Goal: Download file/media

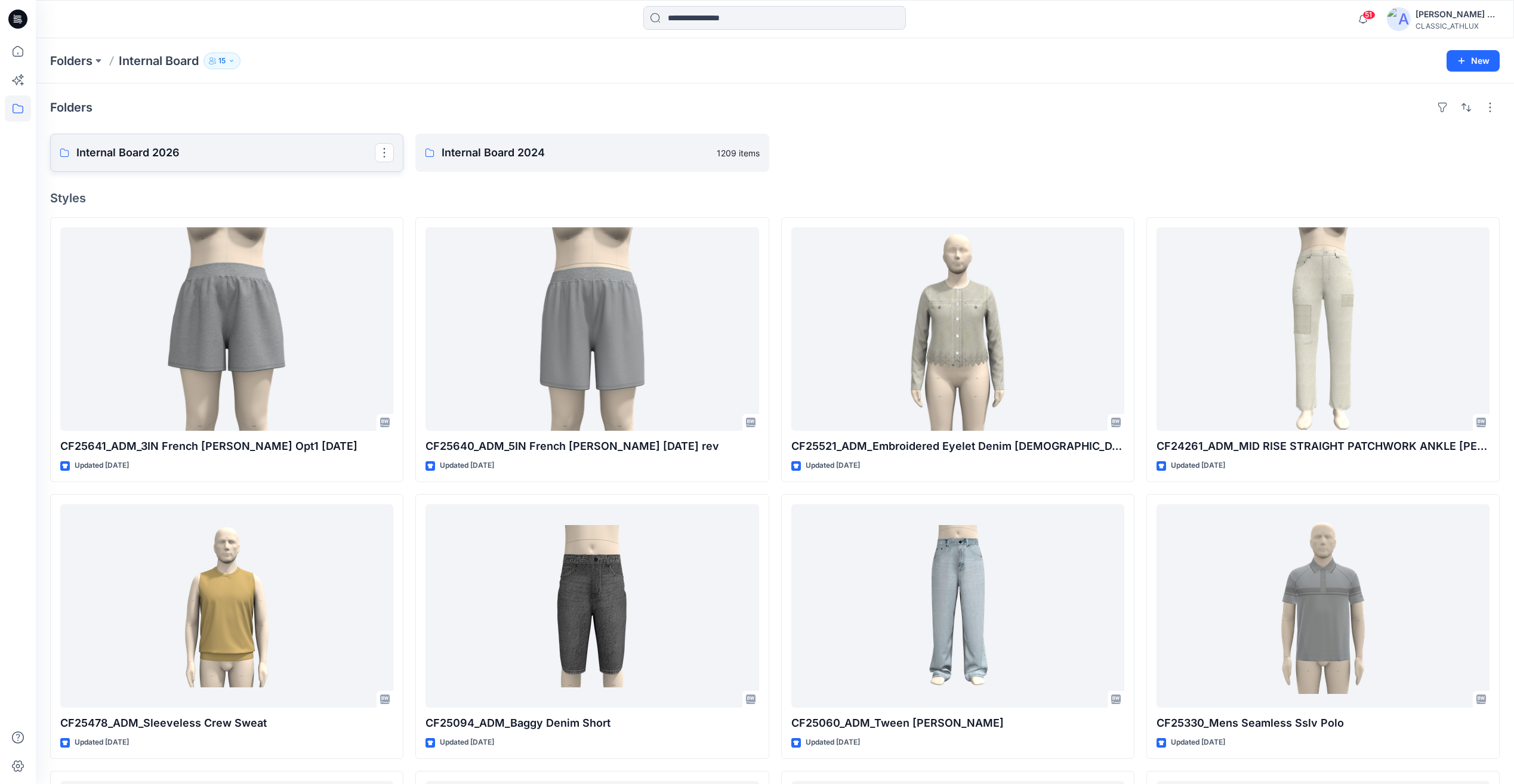
click at [158, 155] on p "Internal Board 2026" at bounding box center [225, 152] width 299 height 16
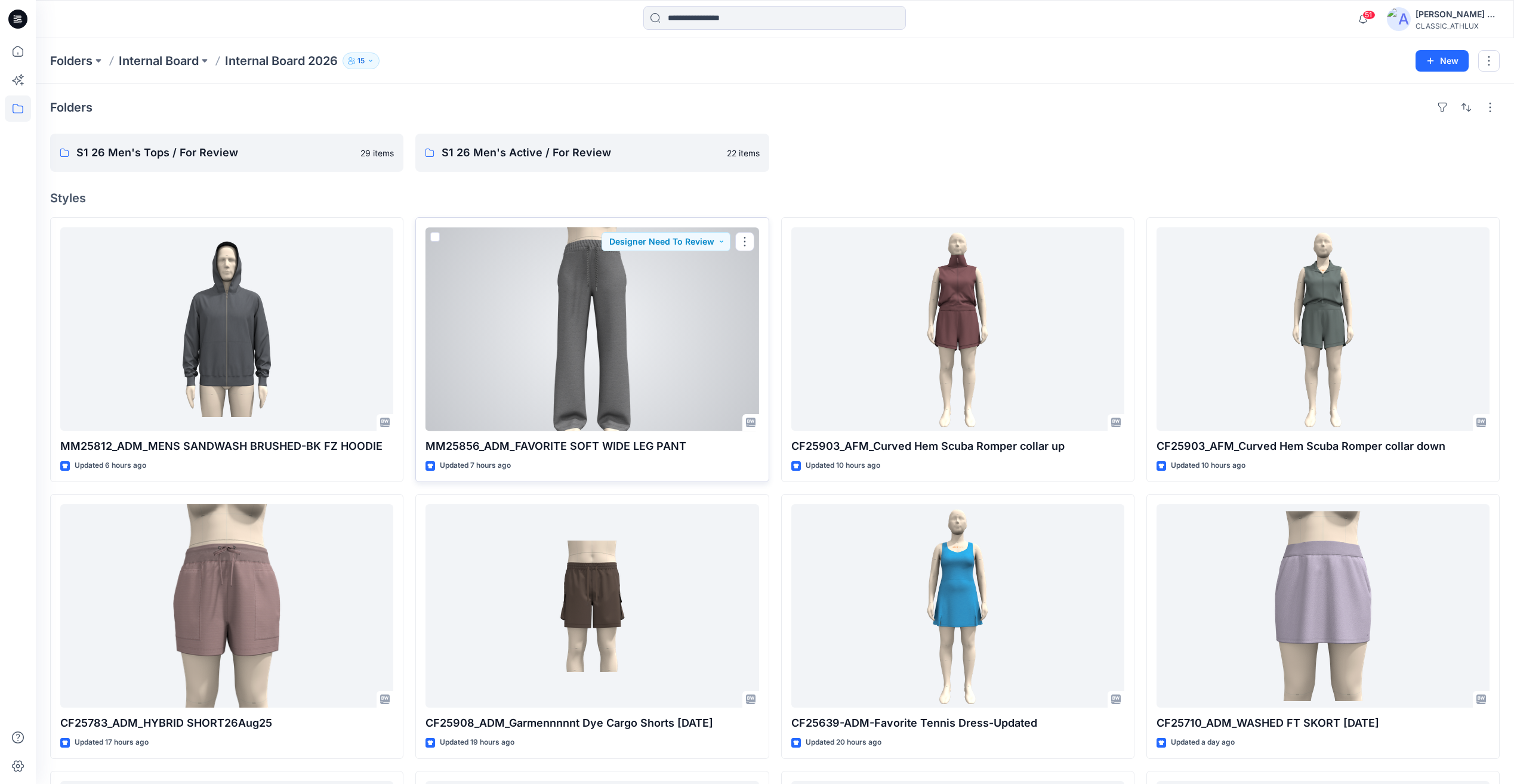
click at [592, 315] on div at bounding box center [592, 329] width 333 height 204
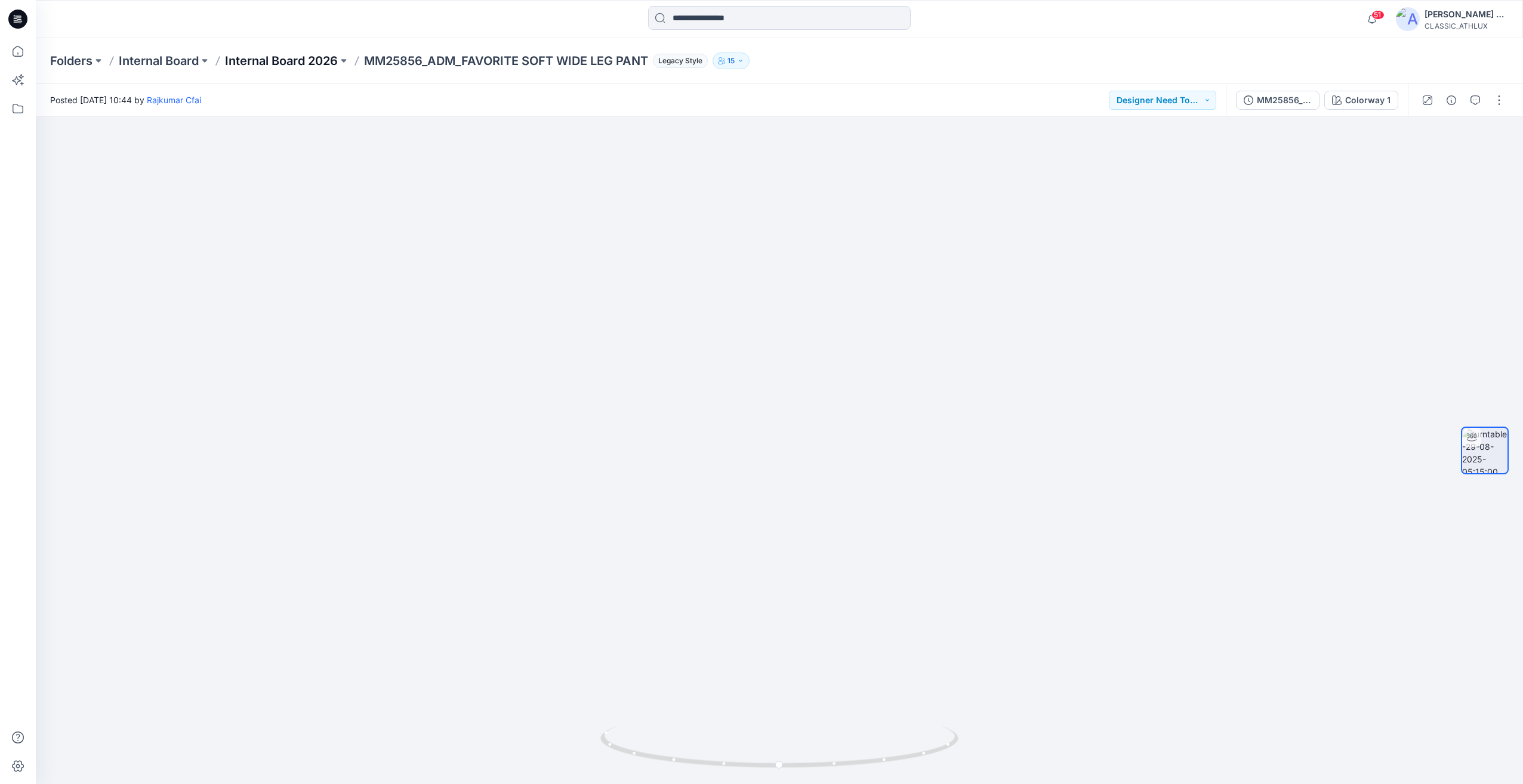
click at [294, 64] on p "Internal Board 2026" at bounding box center [281, 61] width 113 height 16
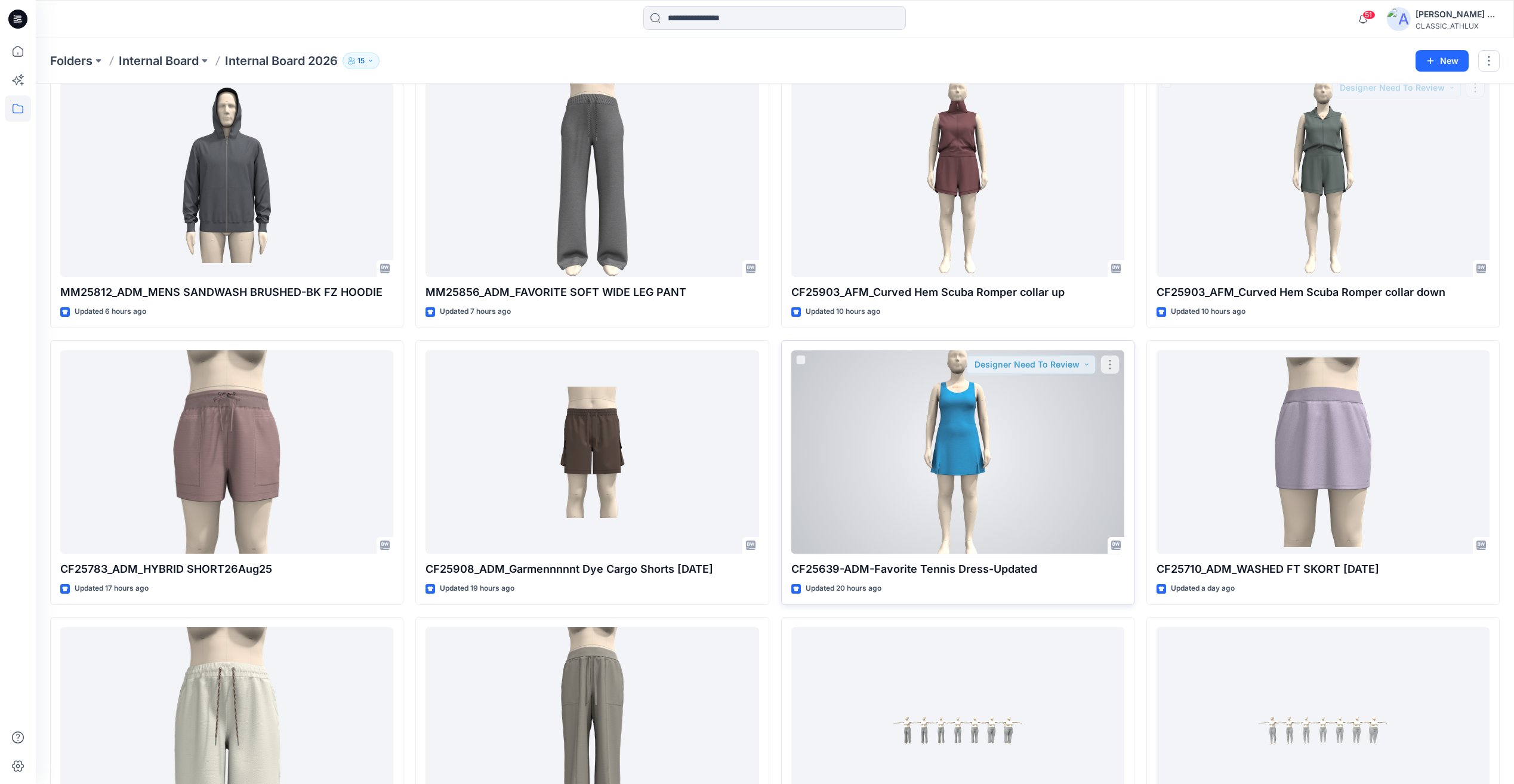
scroll to position [238, 0]
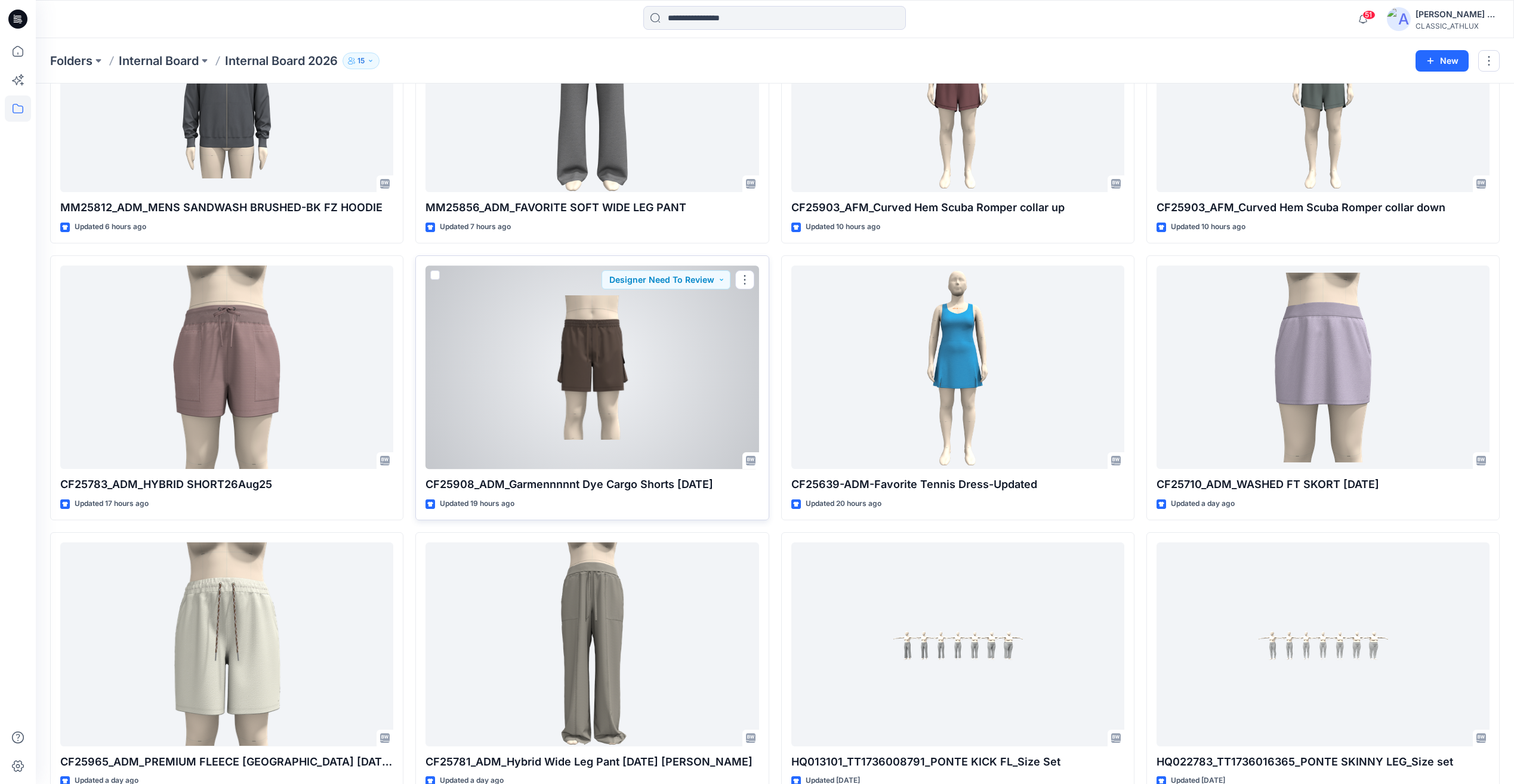
click at [560, 408] on div at bounding box center [592, 367] width 333 height 204
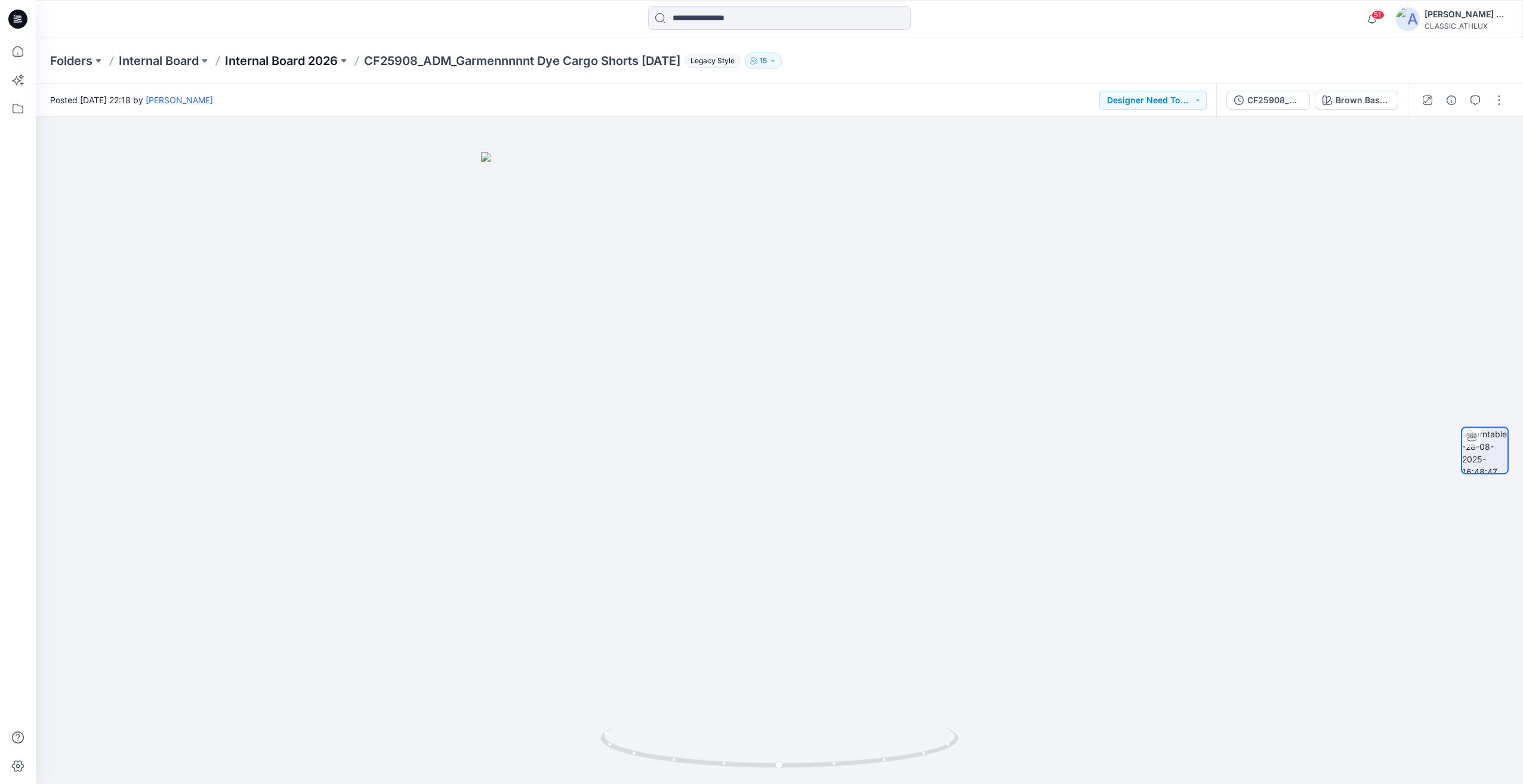
click at [306, 62] on p "Internal Board 2026" at bounding box center [281, 61] width 113 height 16
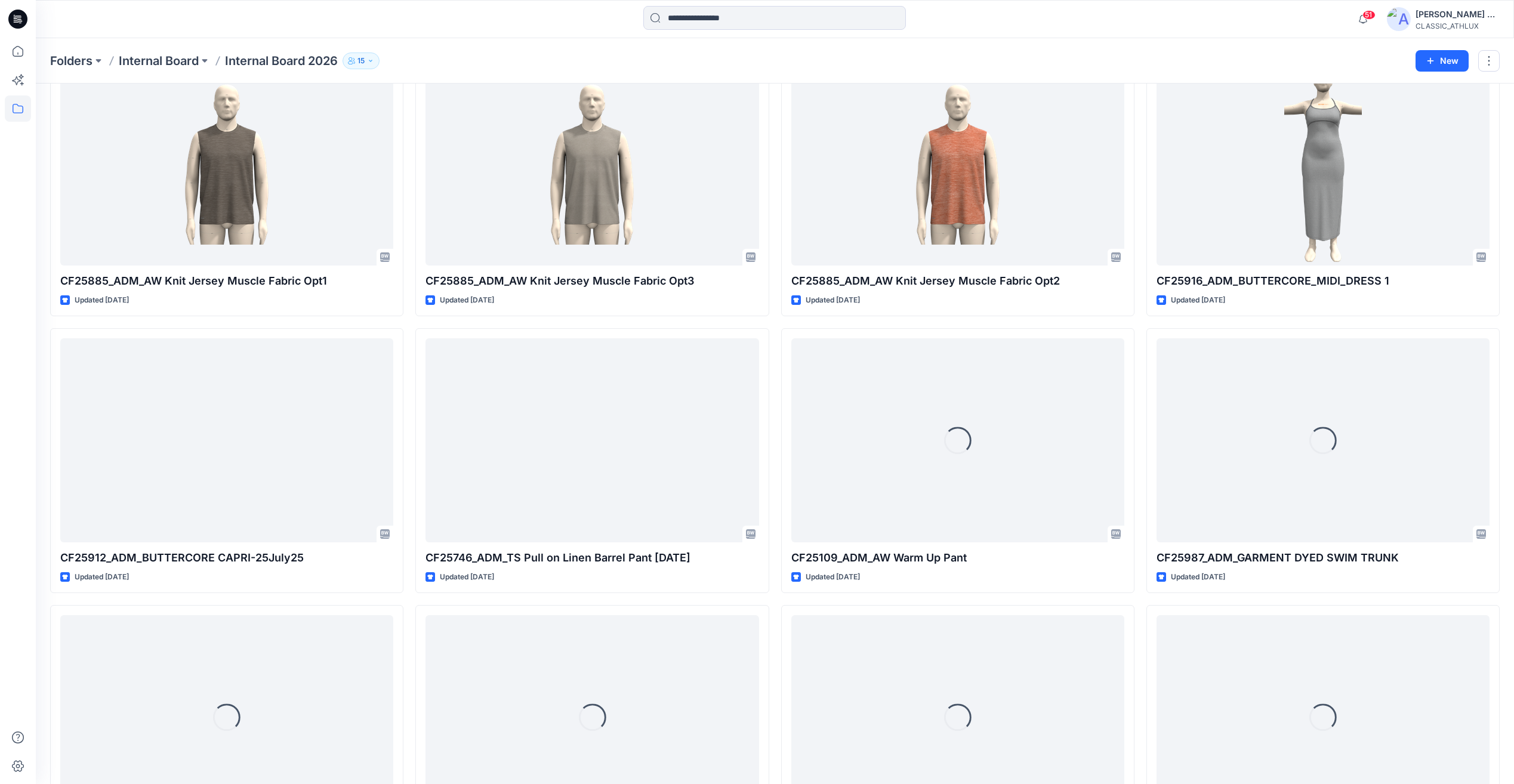
scroll to position [3218, 0]
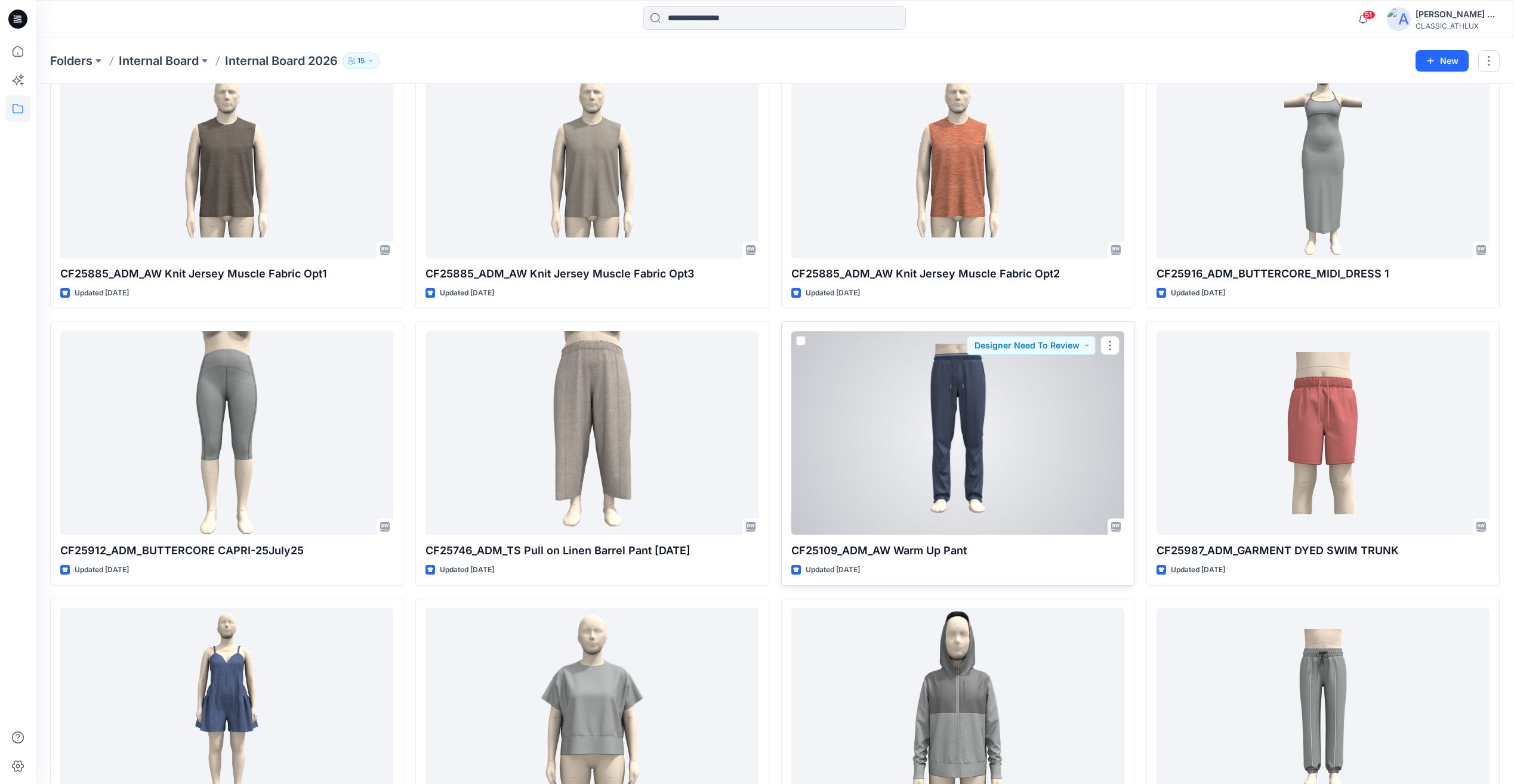
click at [989, 441] on div at bounding box center [957, 433] width 333 height 204
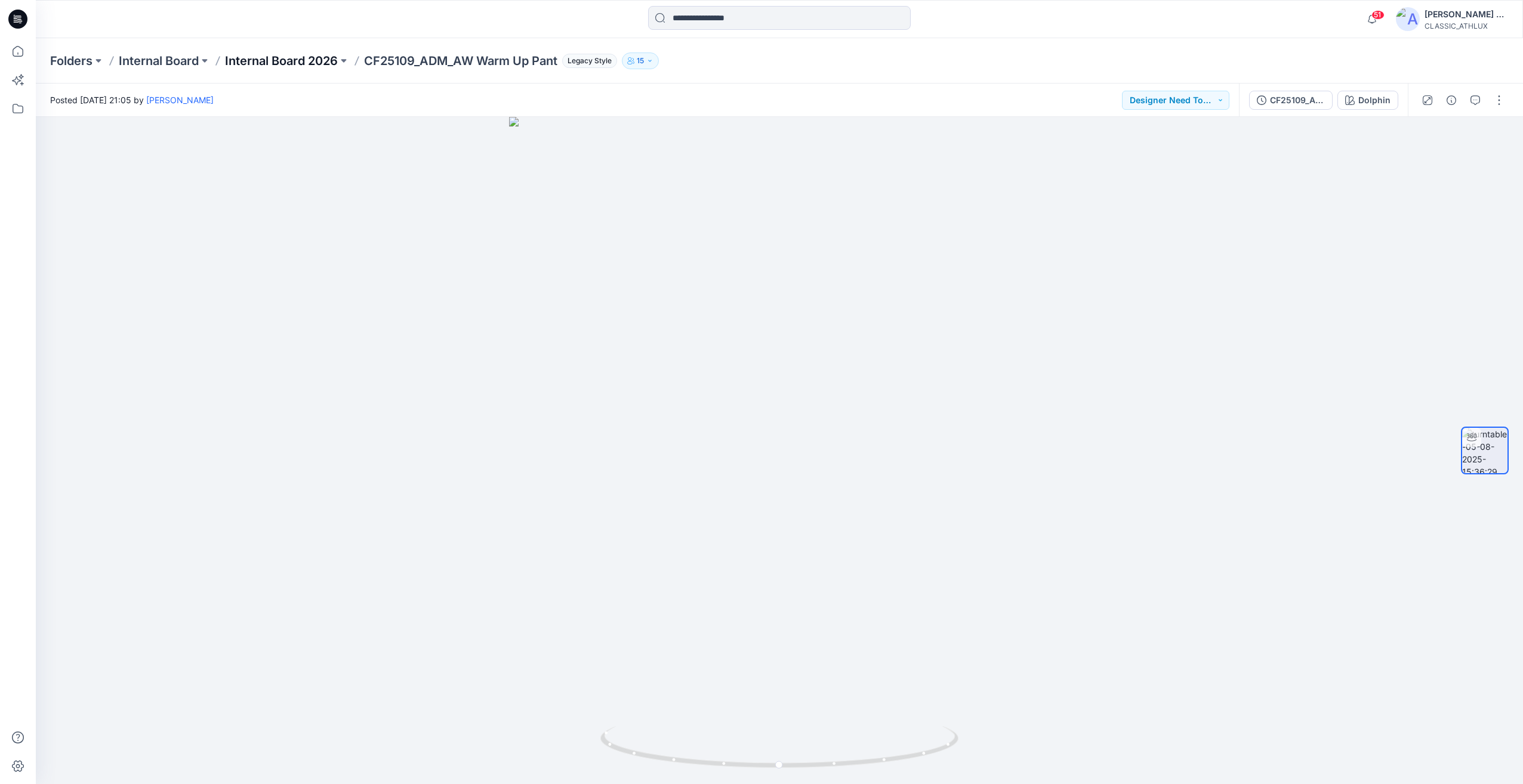
click at [309, 63] on p "Internal Board 2026" at bounding box center [281, 61] width 113 height 16
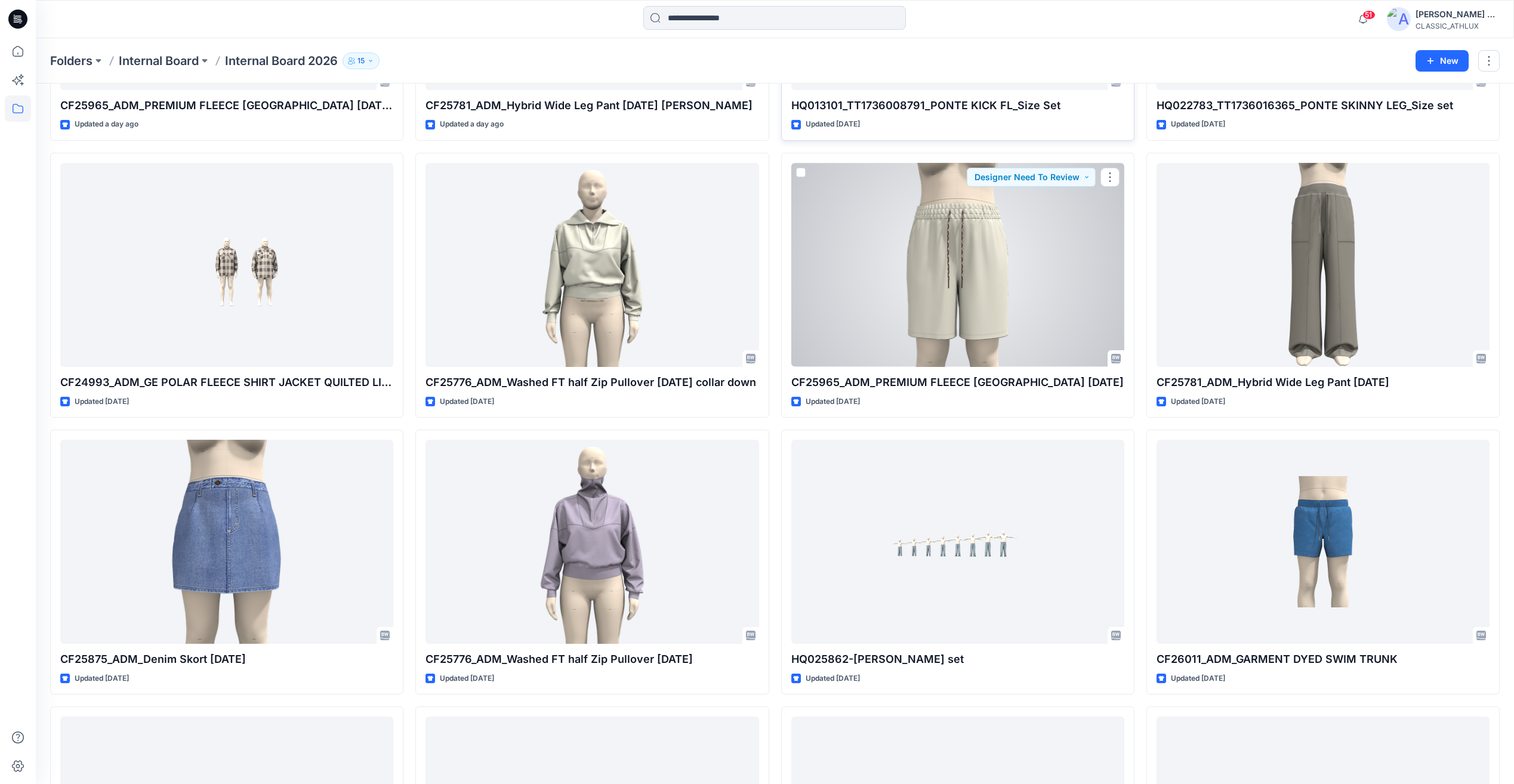
scroll to position [1313, 0]
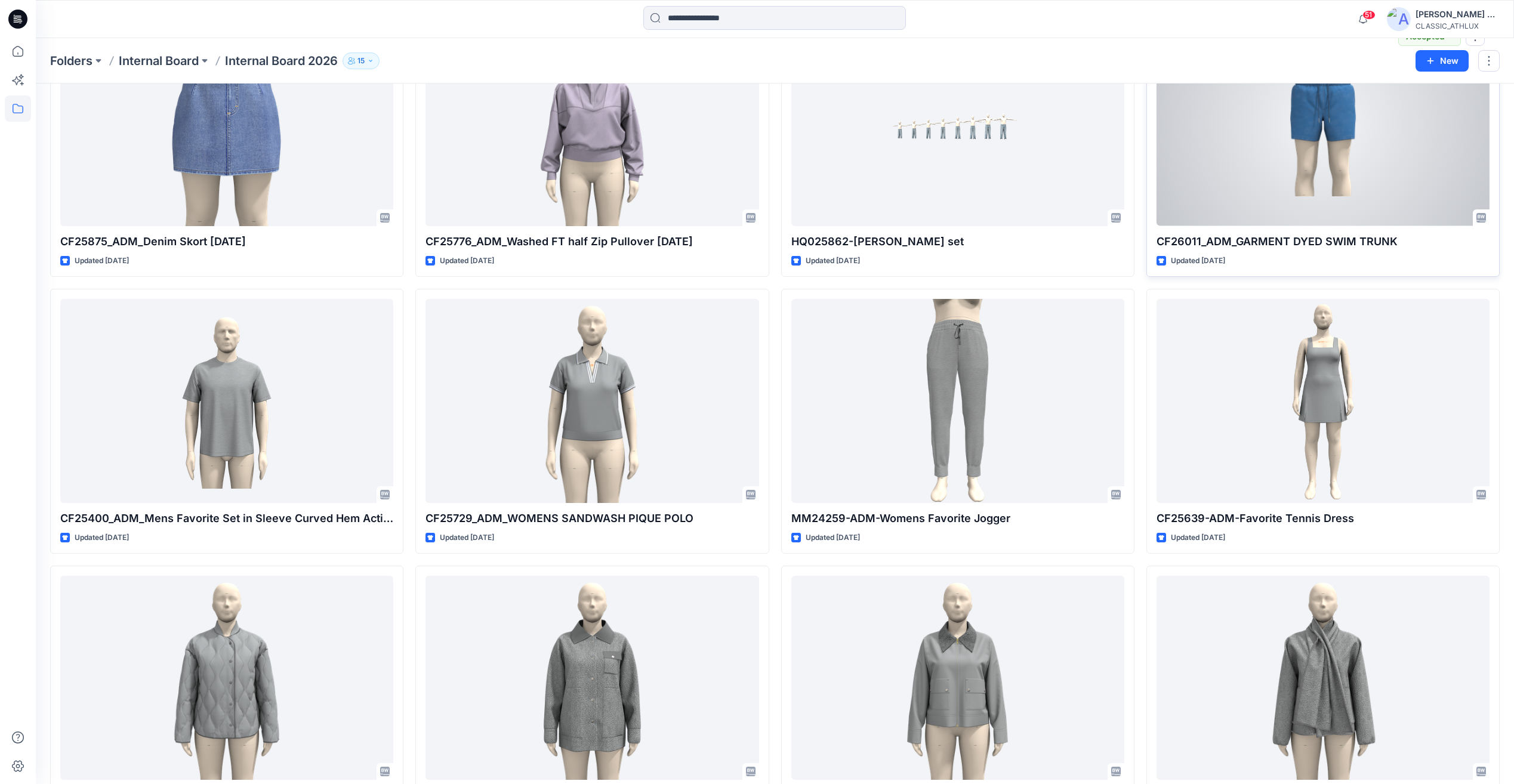
click at [1263, 182] on div at bounding box center [1323, 124] width 333 height 204
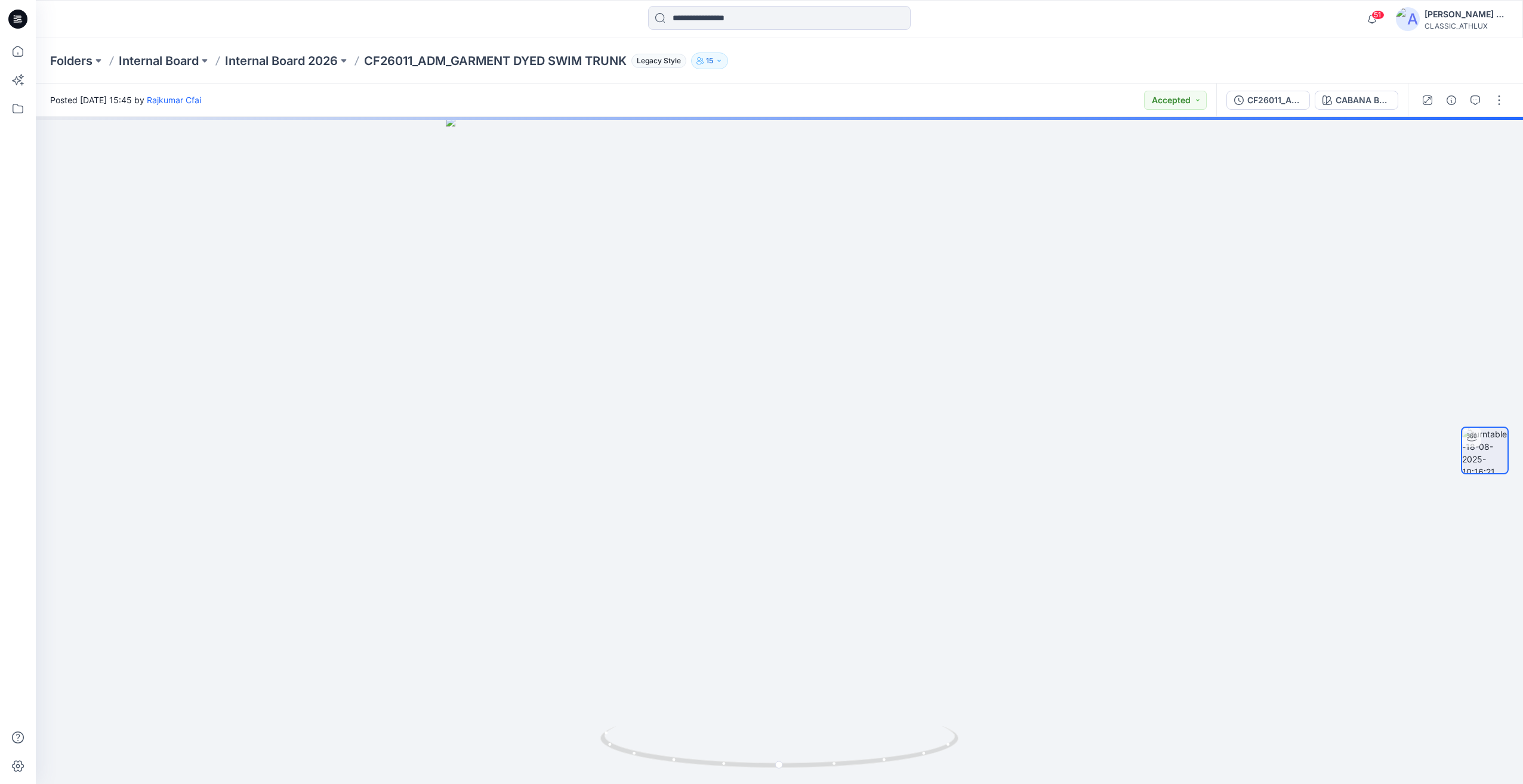
click at [297, 50] on div "Folders Internal Board Internal Board 2026 CF26011_ADM_GARMENT DYED SWIM TRUNK …" at bounding box center [779, 61] width 1487 height 45
click at [294, 59] on p "Internal Board 2026" at bounding box center [281, 61] width 113 height 16
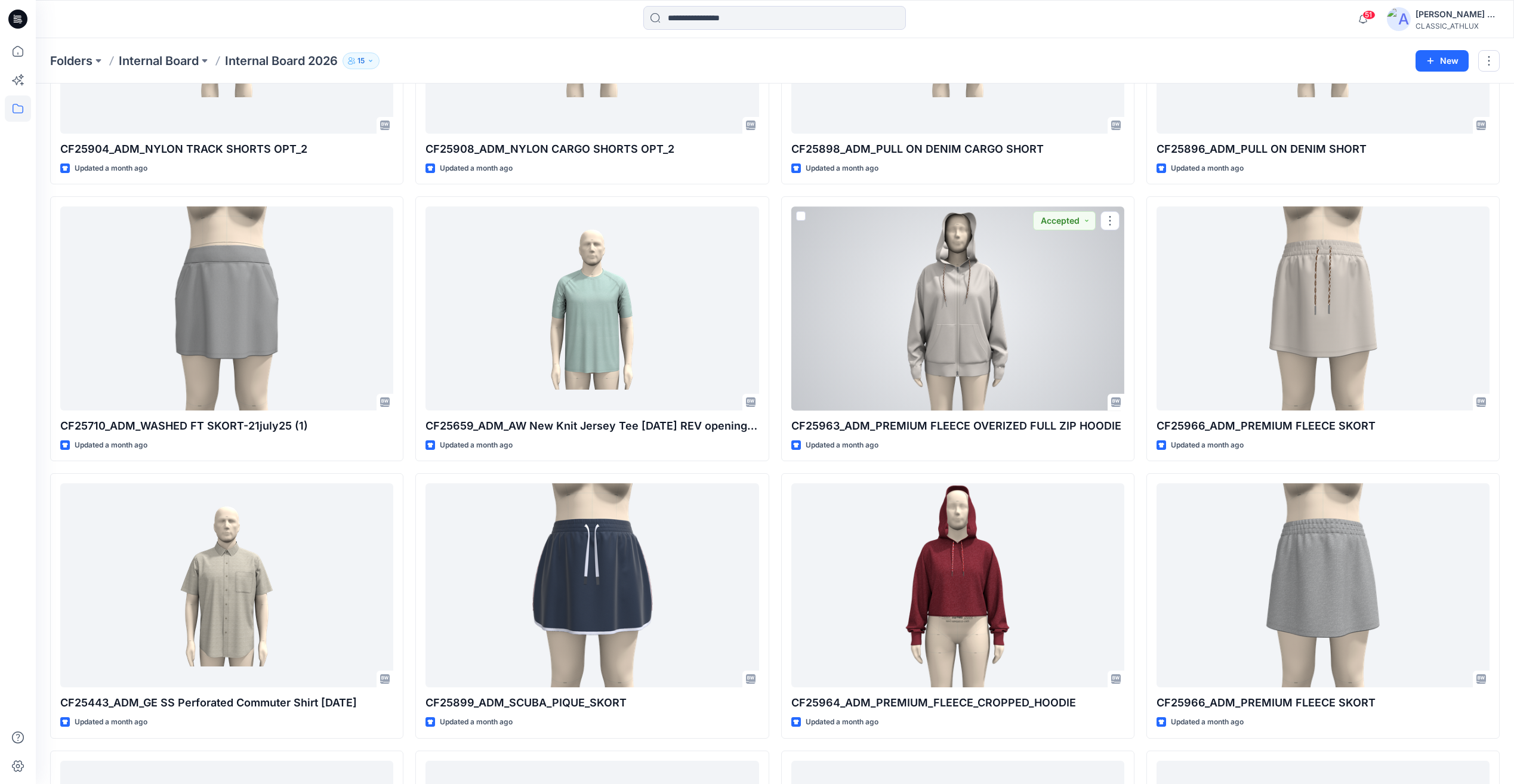
scroll to position [8614, 0]
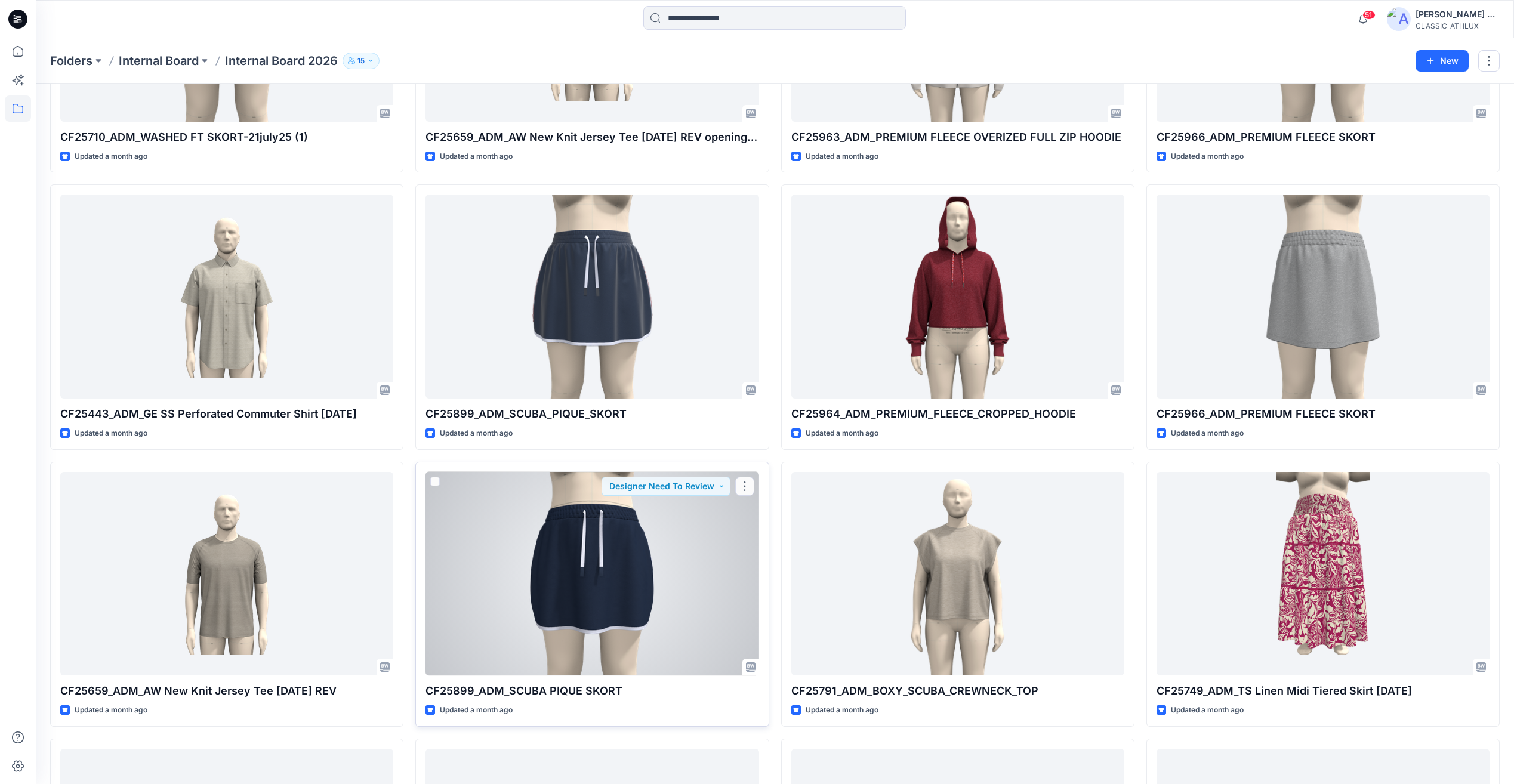
click at [607, 615] on div at bounding box center [592, 574] width 333 height 204
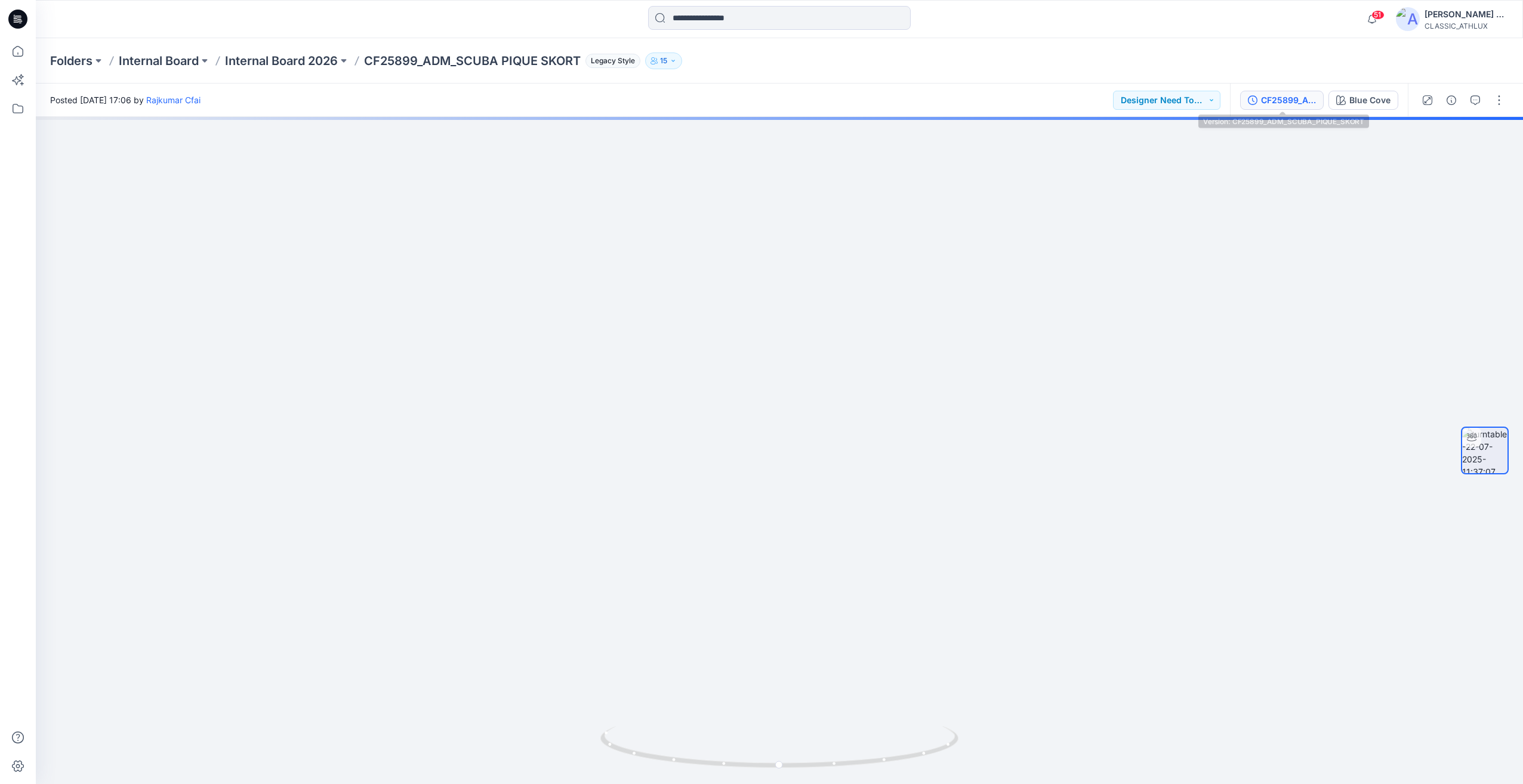
click at [1278, 94] on div "CF25899_ADM_SCUBA_PIQUE_SKORT" at bounding box center [1289, 100] width 55 height 13
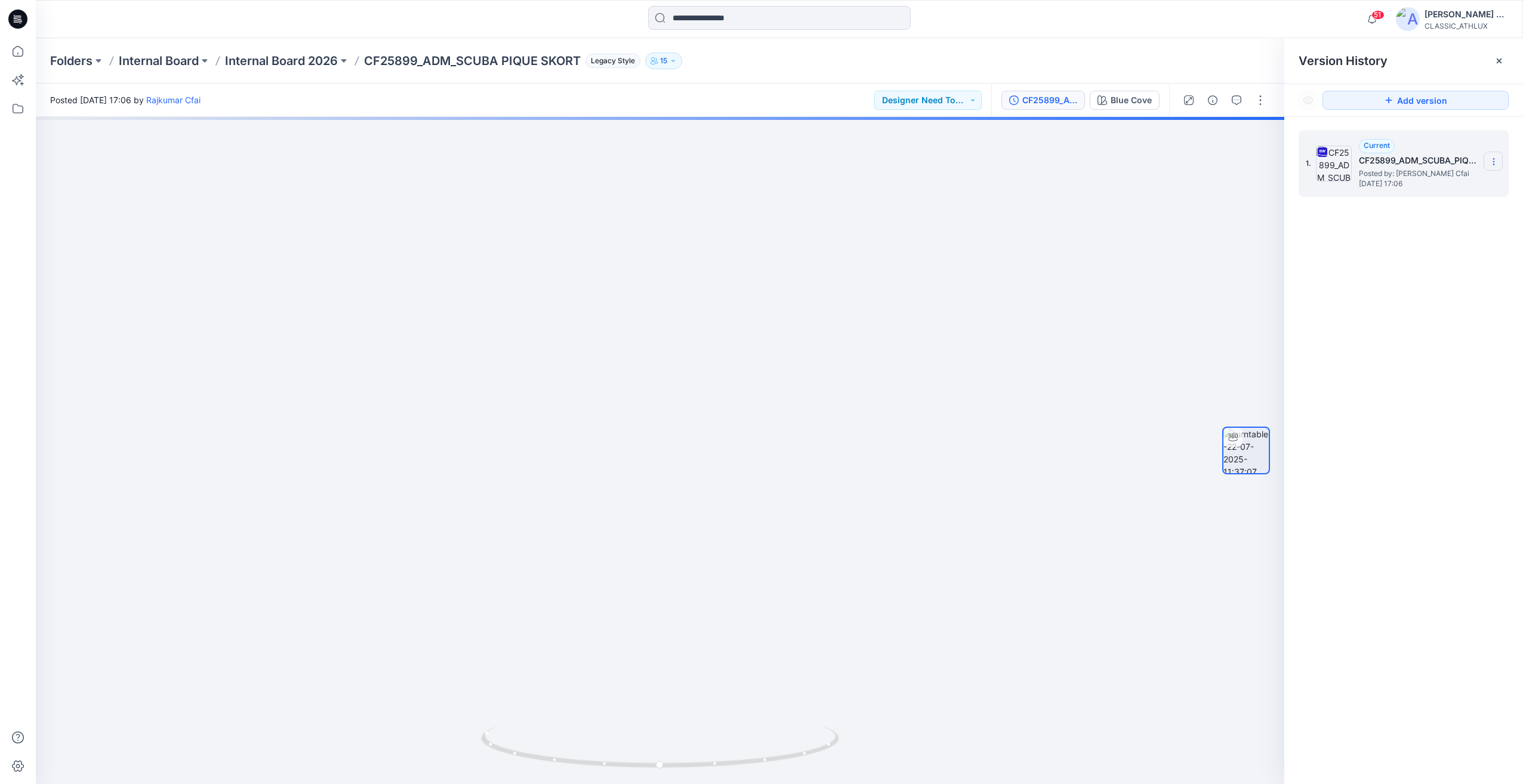
click at [1490, 163] on icon at bounding box center [1494, 162] width 10 height 10
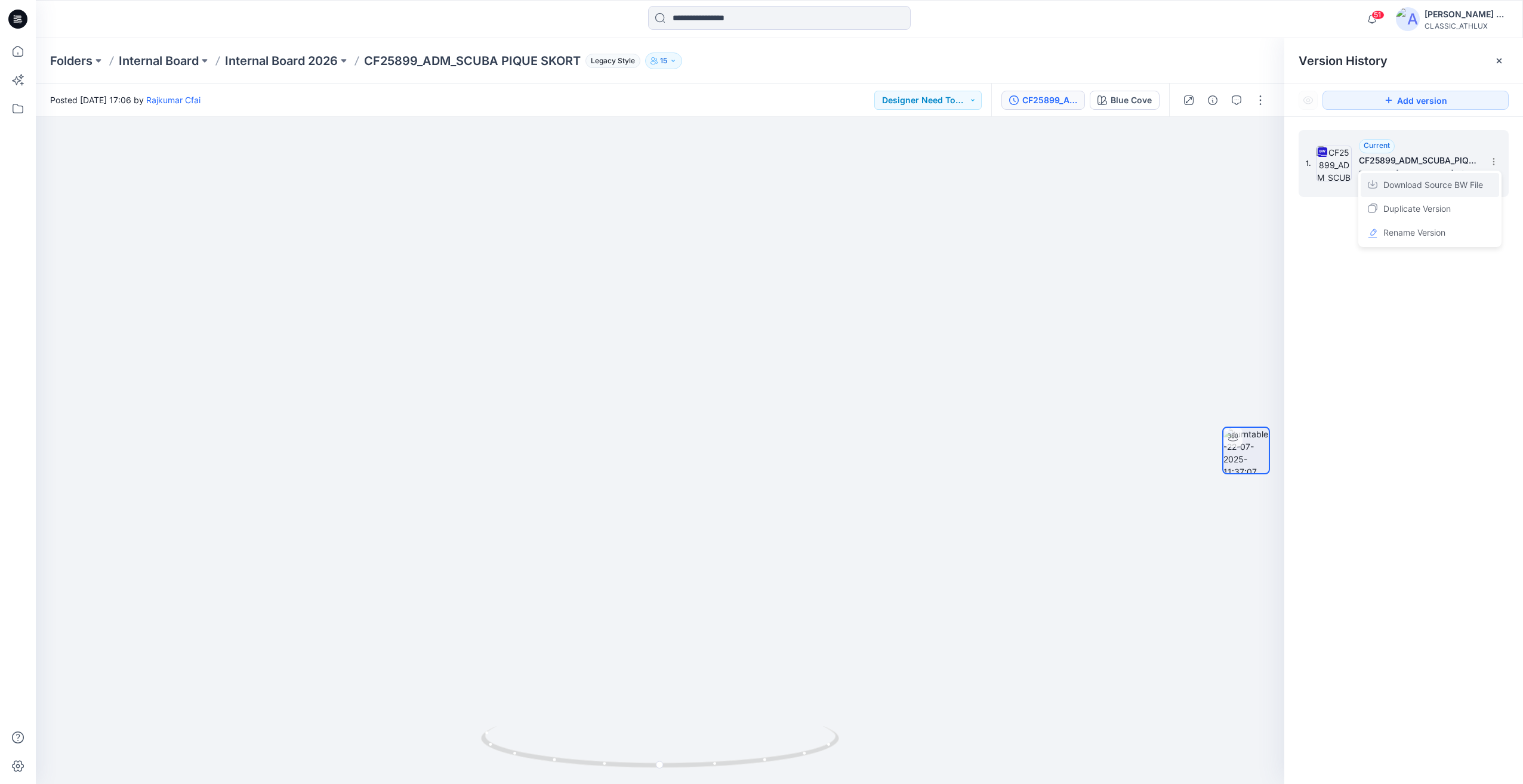
click at [1416, 181] on span "Download Source BW File" at bounding box center [1433, 184] width 100 height 14
